Goal: Check status: Check status

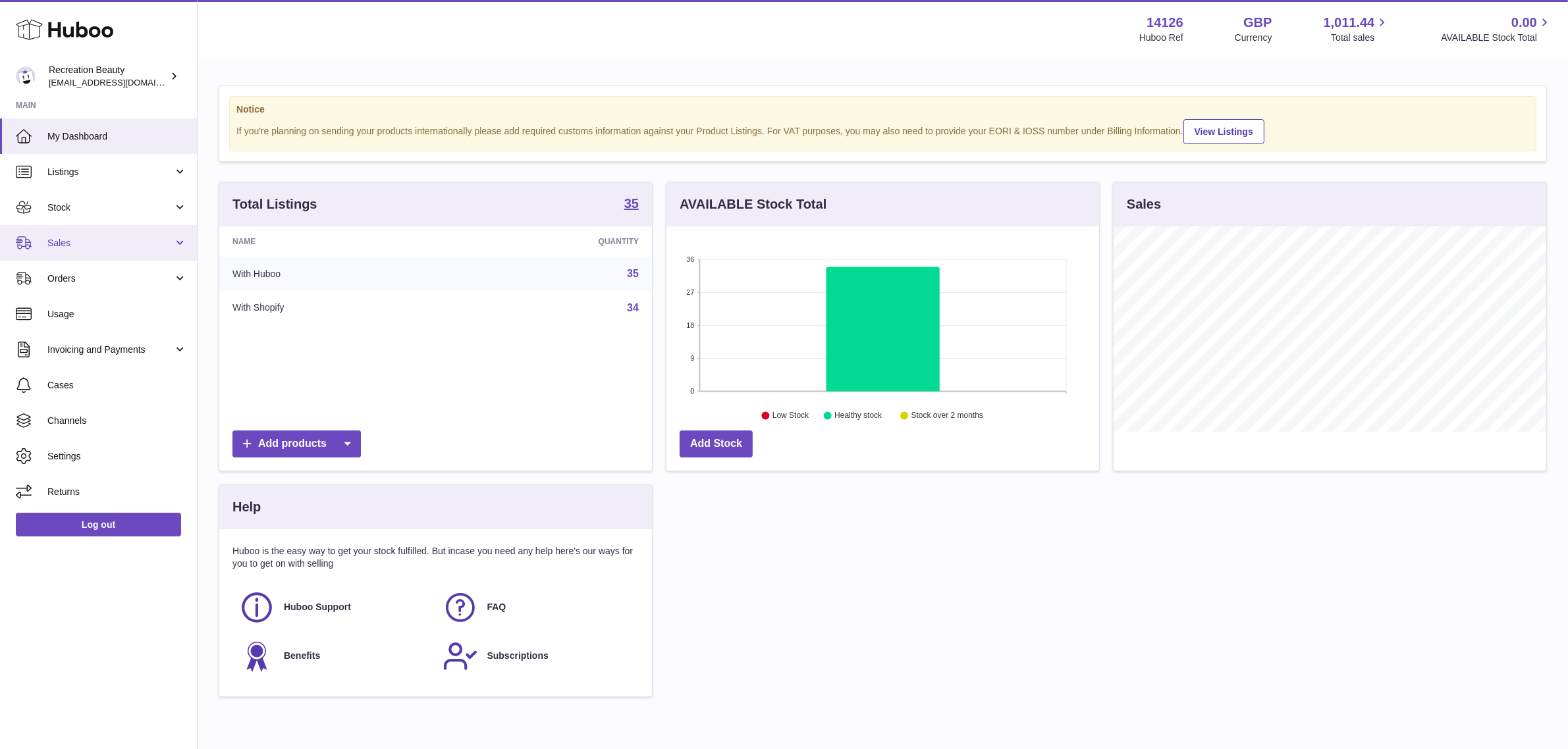
click at [114, 238] on span "Sales" at bounding box center [110, 243] width 126 height 12
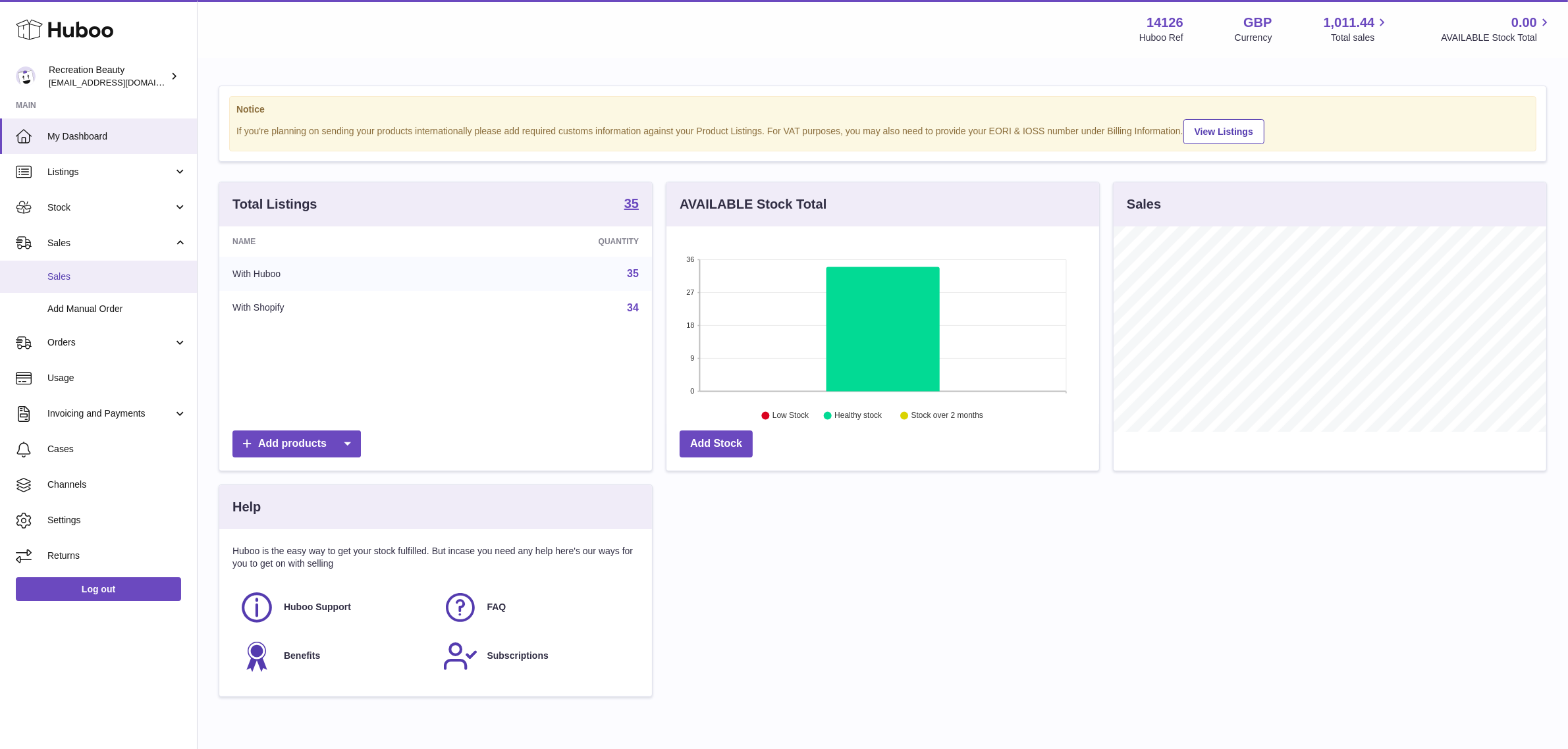
click at [123, 280] on span "Sales" at bounding box center [117, 277] width 139 height 12
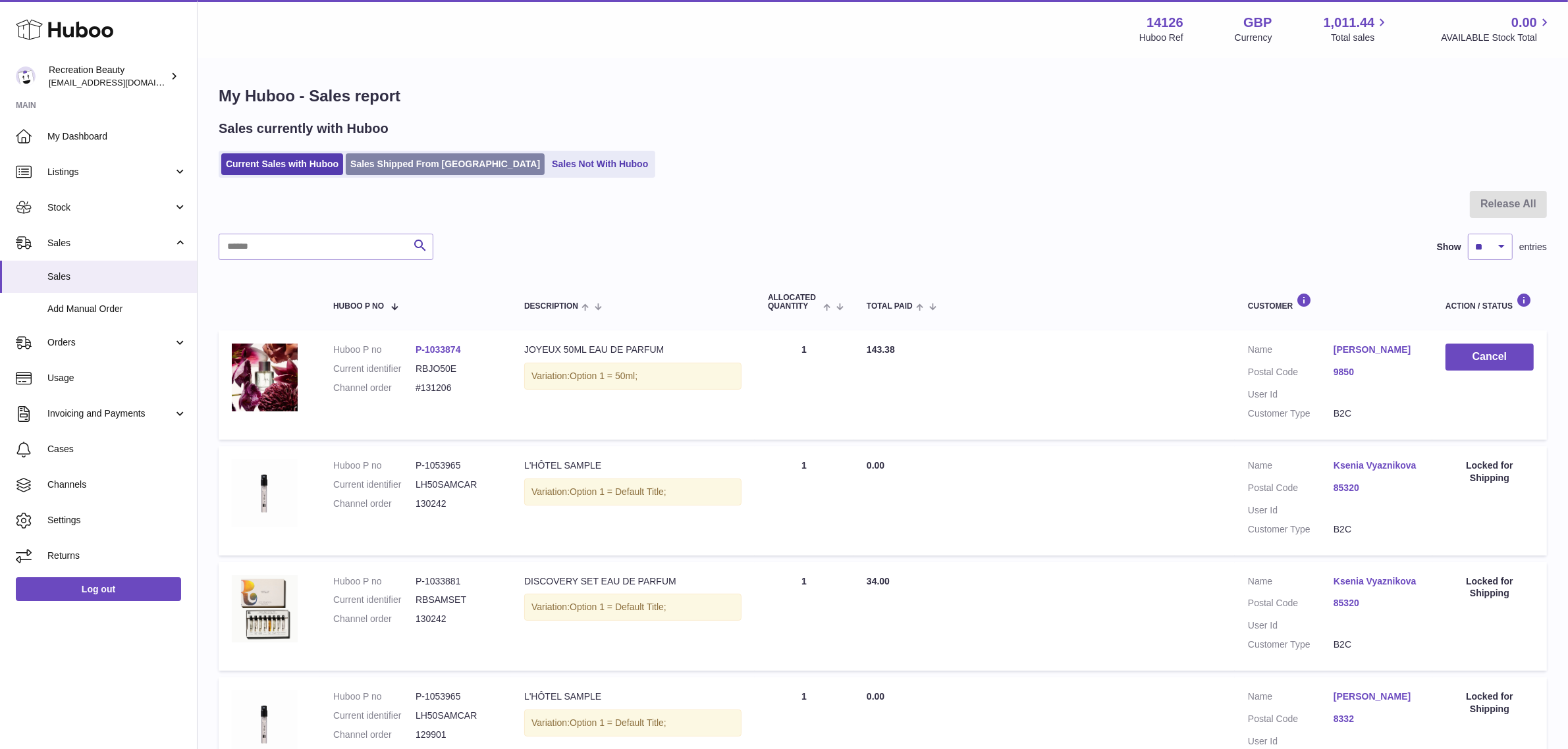
click at [446, 159] on link "Sales Shipped From [GEOGRAPHIC_DATA]" at bounding box center [445, 164] width 199 height 21
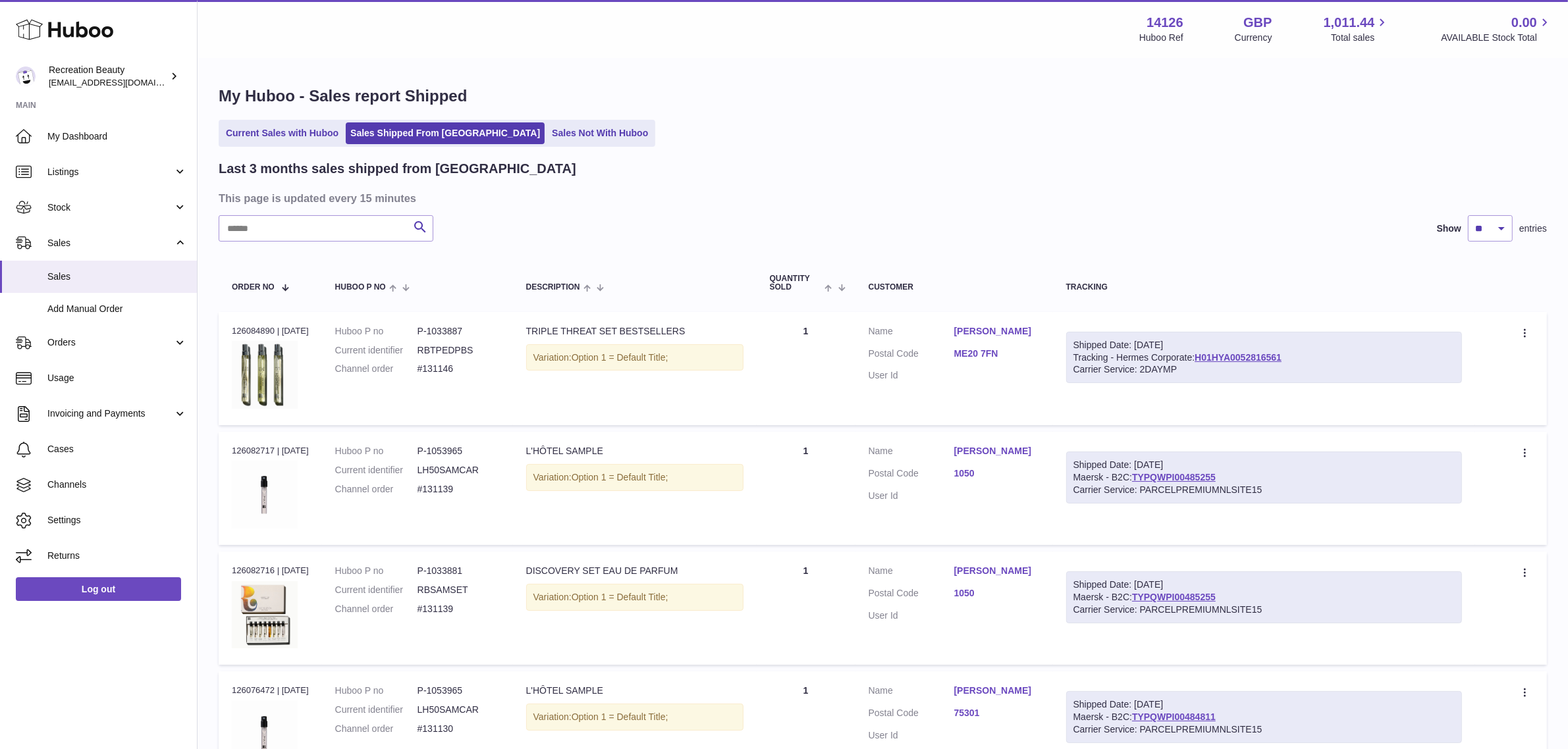
click at [1002, 445] on link "Daria Naliesna" at bounding box center [997, 451] width 86 height 12
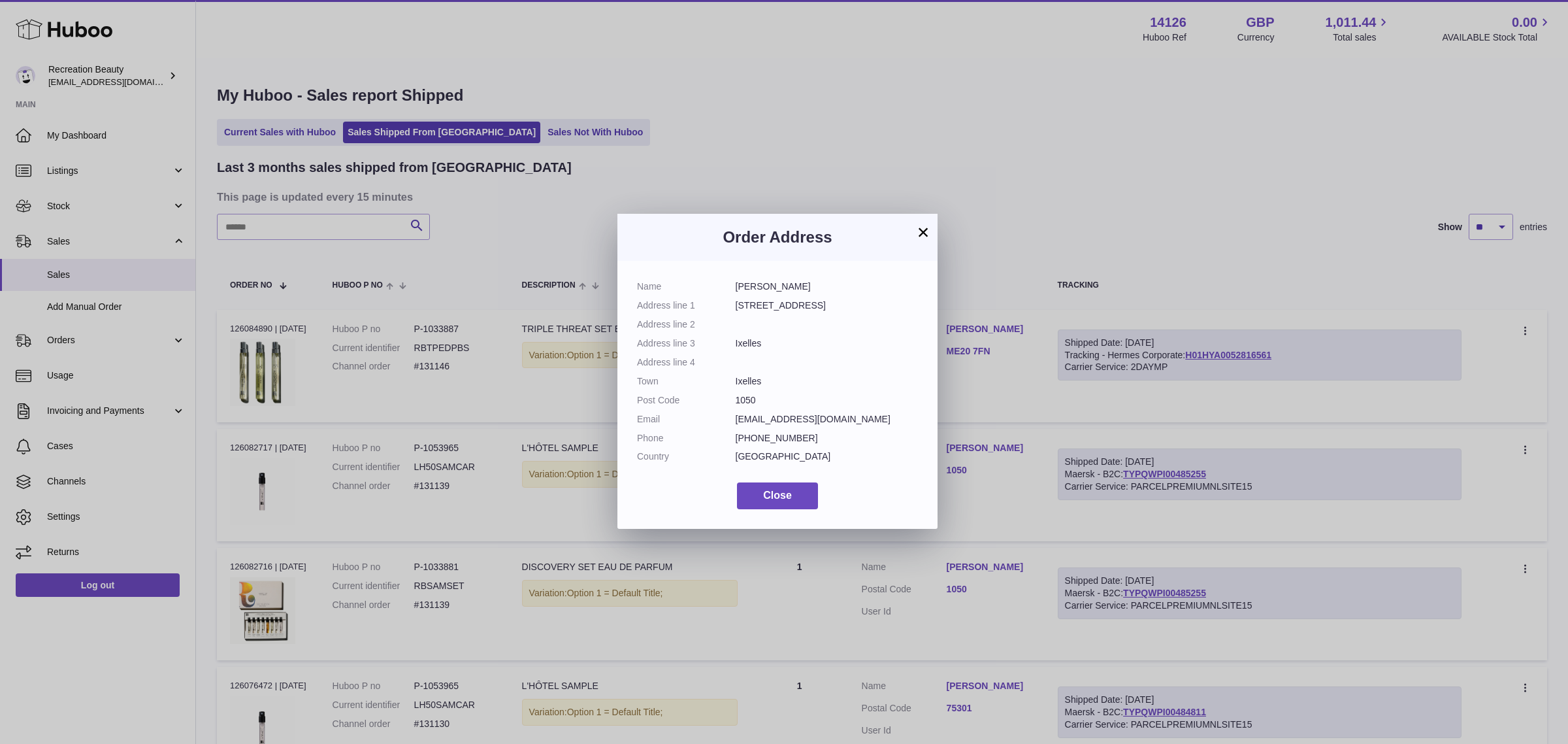
click at [925, 236] on button "×" at bounding box center [923, 232] width 16 height 16
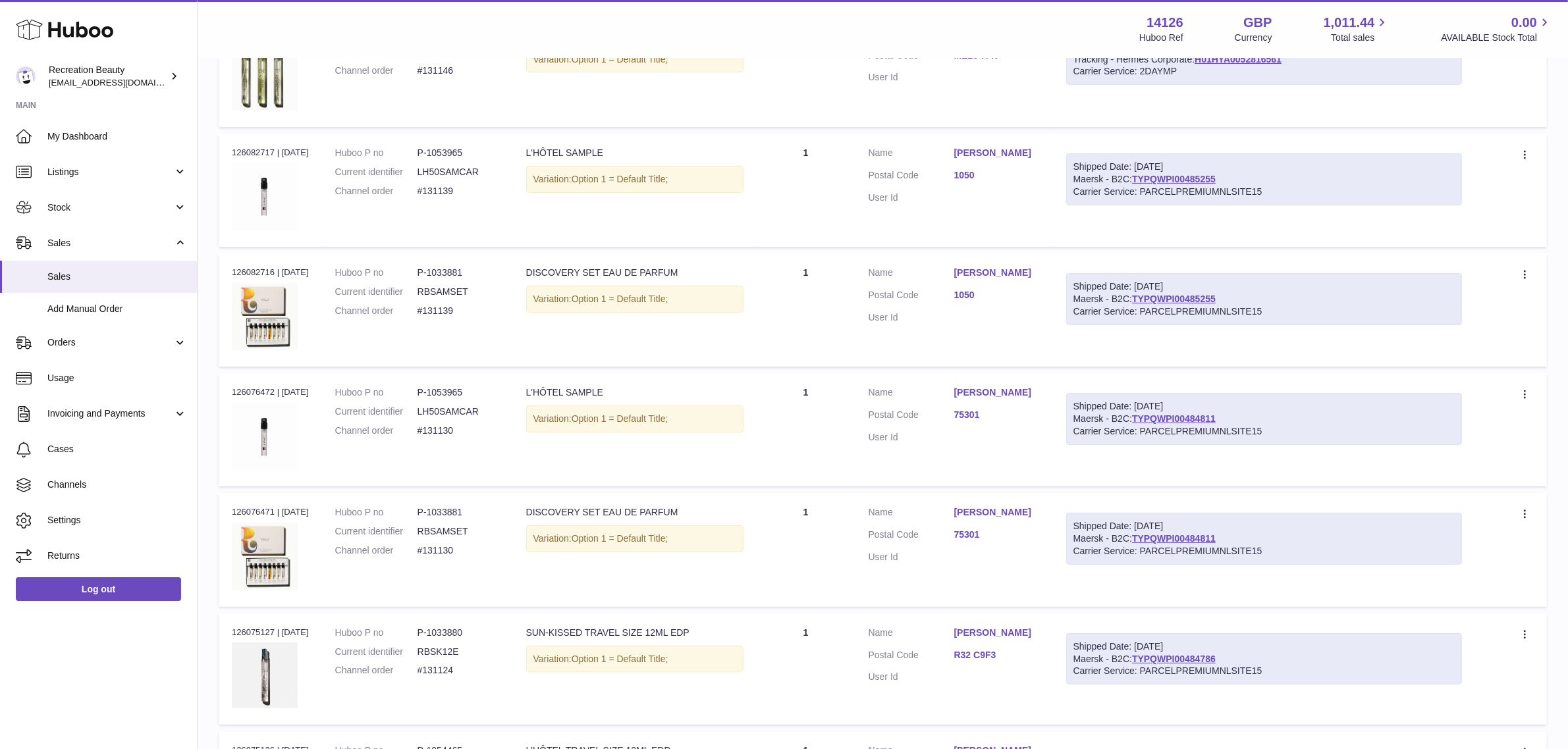
scroll to position [82, 0]
